Goal: Information Seeking & Learning: Learn about a topic

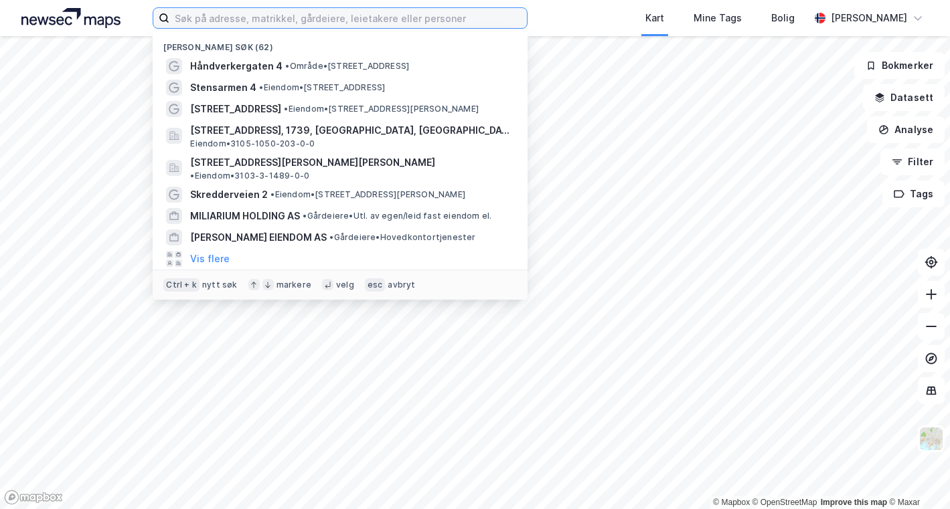
click at [254, 10] on input at bounding box center [347, 18] width 357 height 20
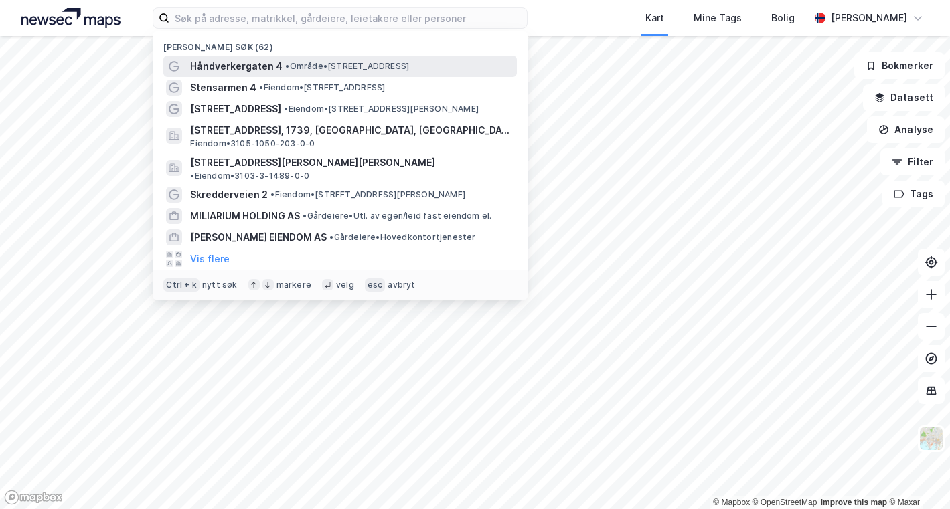
click at [237, 68] on span "Håndverkergaten 4" at bounding box center [236, 66] width 92 height 16
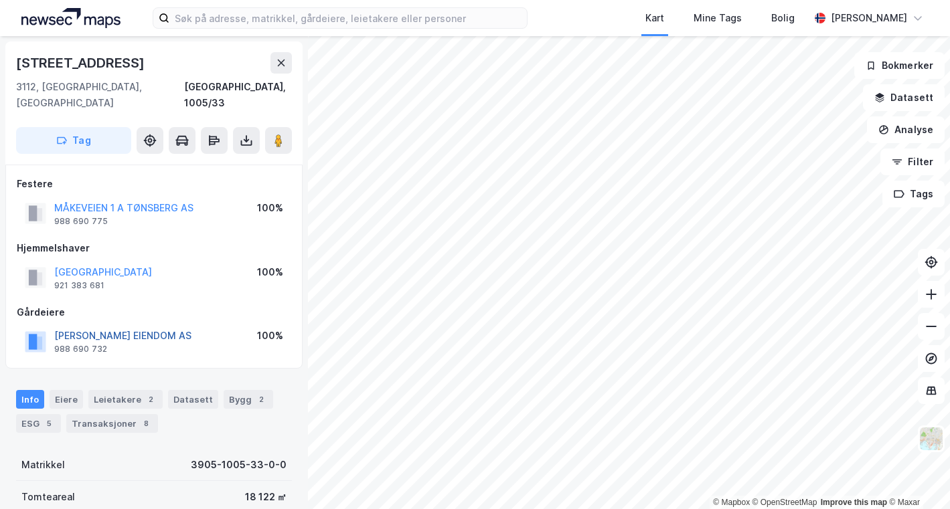
click at [0, 0] on button "[PERSON_NAME] EIENDOM AS" at bounding box center [0, 0] width 0 height 0
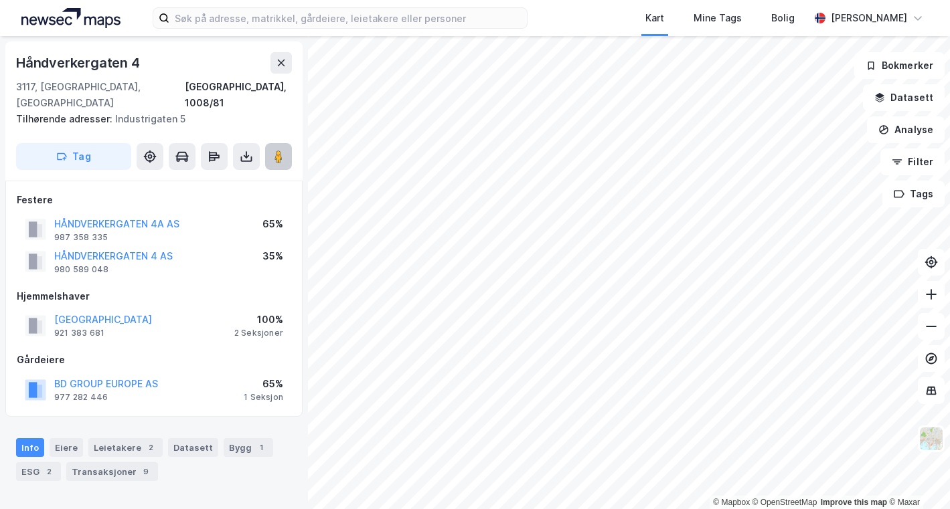
click at [277, 150] on image at bounding box center [278, 156] width 8 height 13
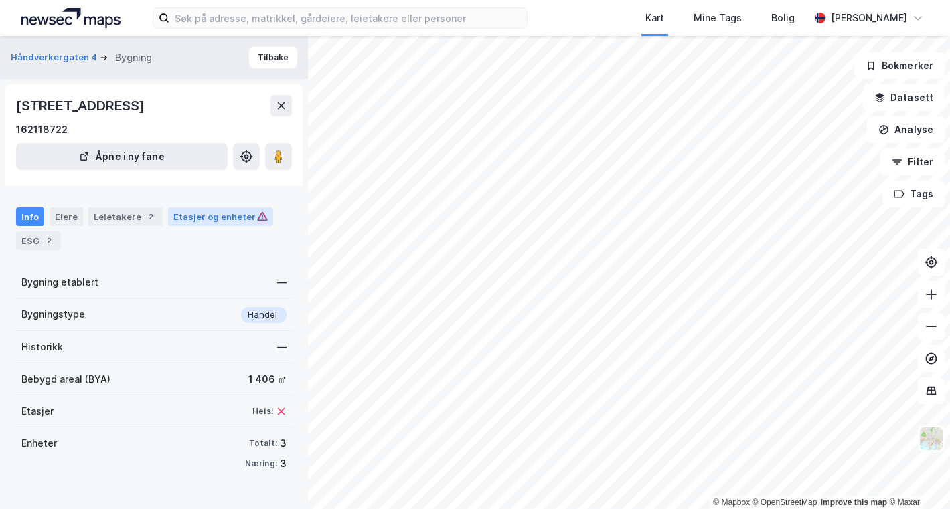
click at [197, 215] on div "Etasjer og enheter" at bounding box center [220, 217] width 94 height 12
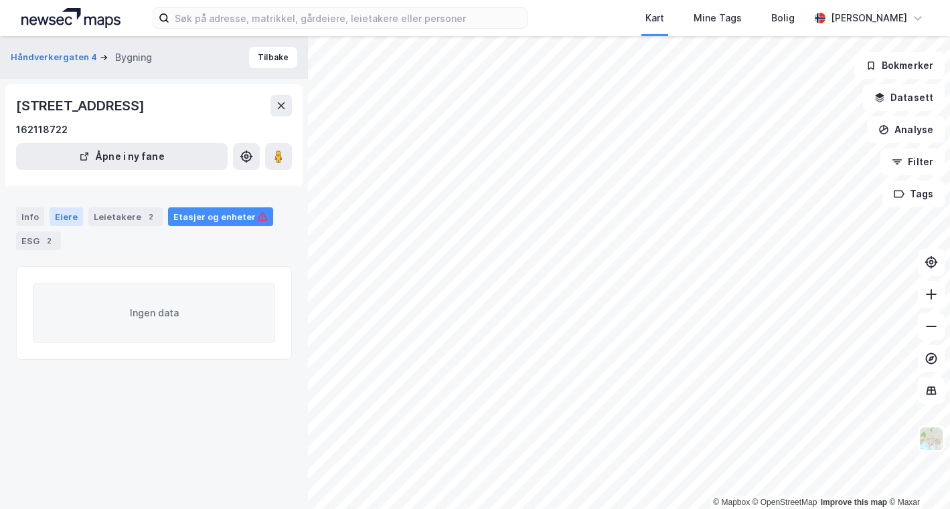
click at [64, 218] on div "Eiere" at bounding box center [66, 217] width 33 height 19
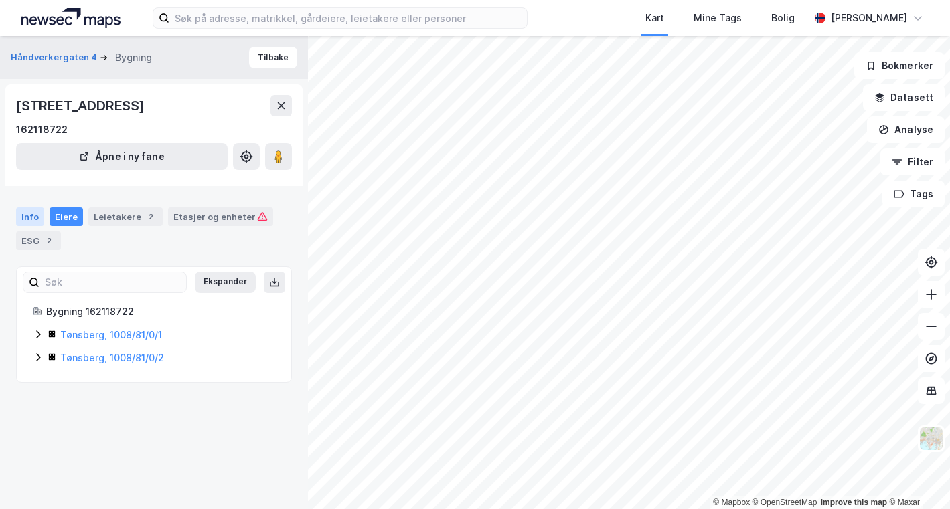
click at [25, 215] on div "Info" at bounding box center [30, 217] width 28 height 19
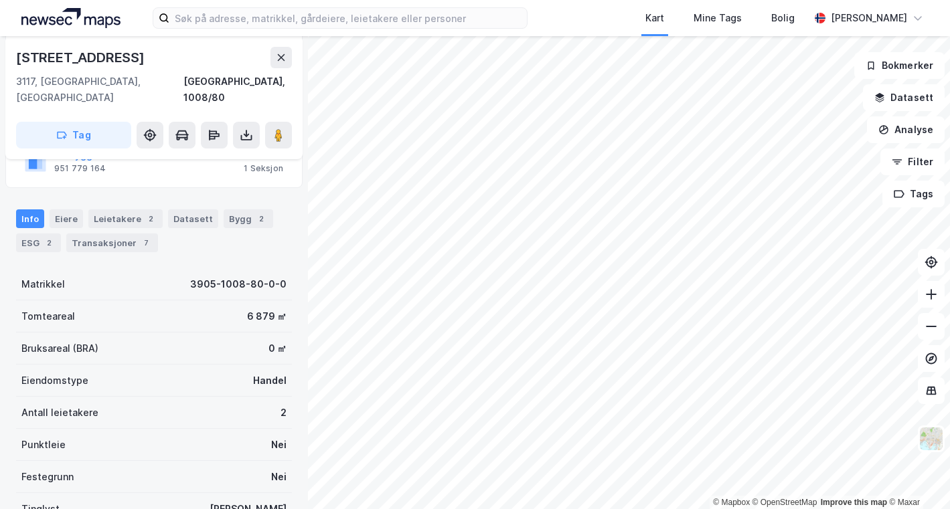
scroll to position [268, 0]
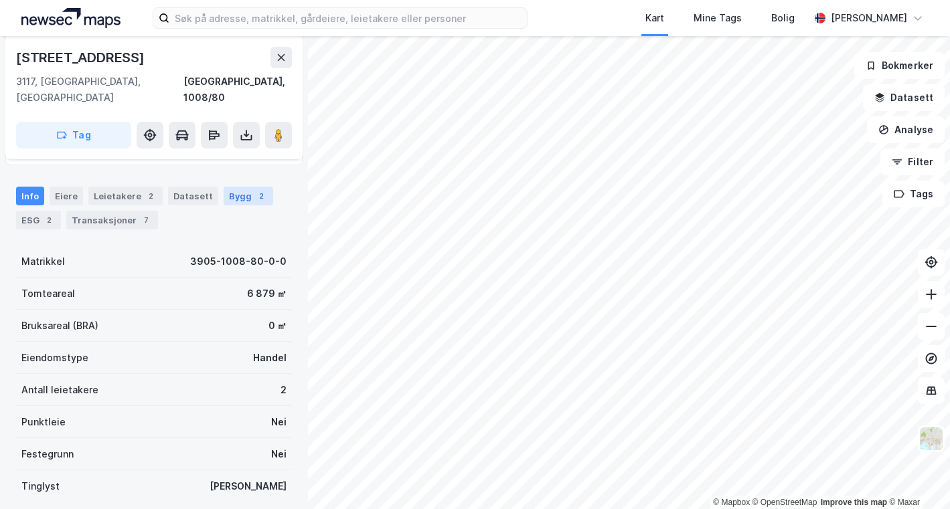
click at [254, 189] on div "2" at bounding box center [260, 195] width 13 height 13
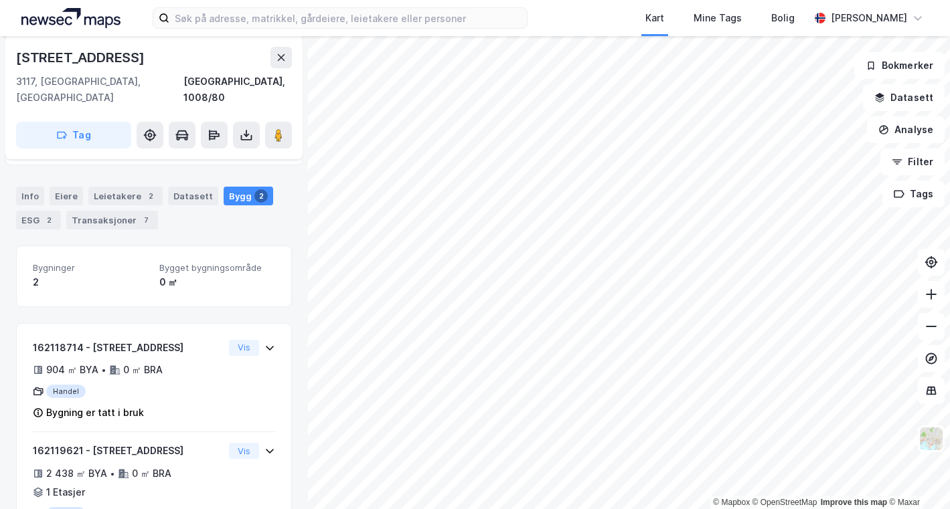
scroll to position [319, 0]
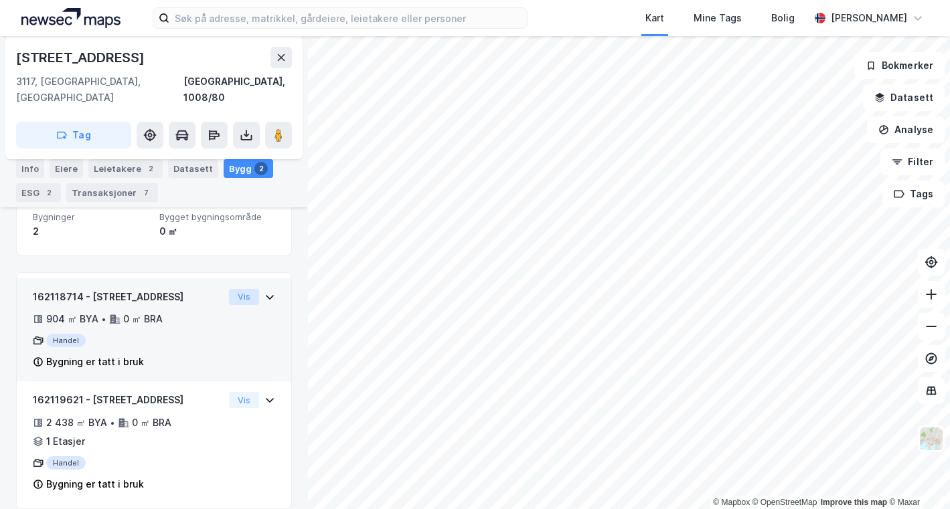
click at [238, 289] on button "Vis" at bounding box center [244, 297] width 30 height 16
